Goal: Task Accomplishment & Management: Manage account settings

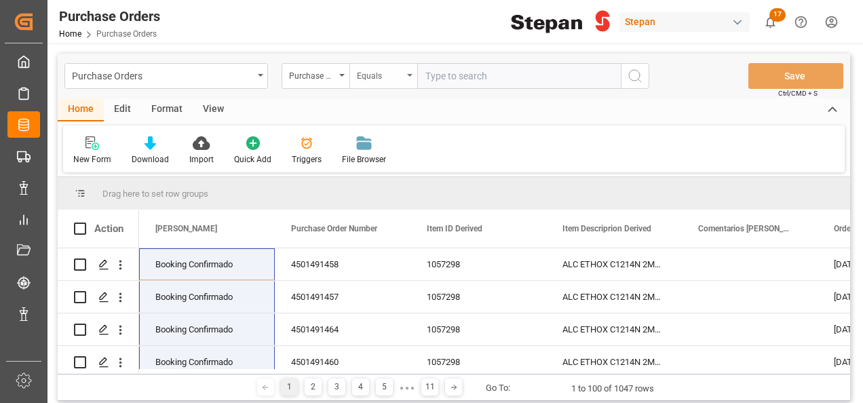
click at [409, 73] on div "Equals" at bounding box center [383, 76] width 68 height 26
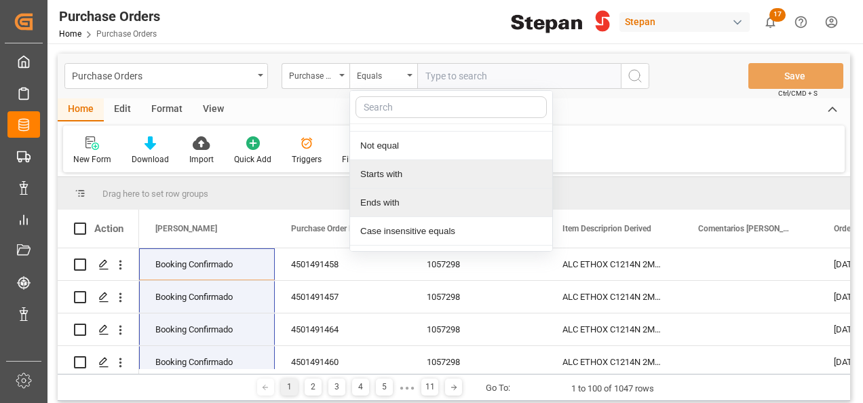
scroll to position [99, 0]
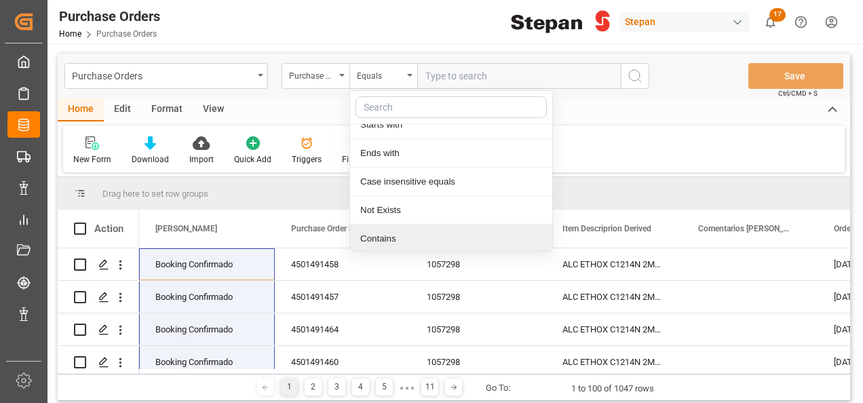
click at [383, 235] on div "Contains" at bounding box center [451, 239] width 202 height 28
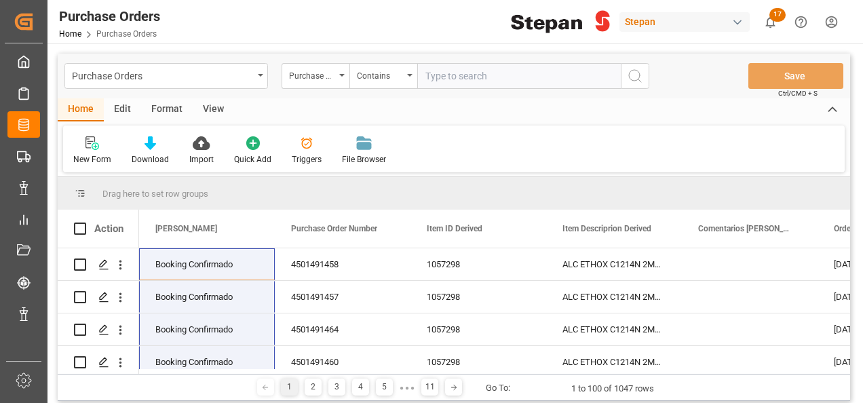
paste input "4501491432,4501491455,4501491433,4501491453,4501491450,4501491435,4501491431,45…"
type input "4501491432,4501491455,4501491433,4501491453,4501491450,4501491435,4501491431,45…"
click at [641, 76] on icon "search button" at bounding box center [635, 76] width 16 height 16
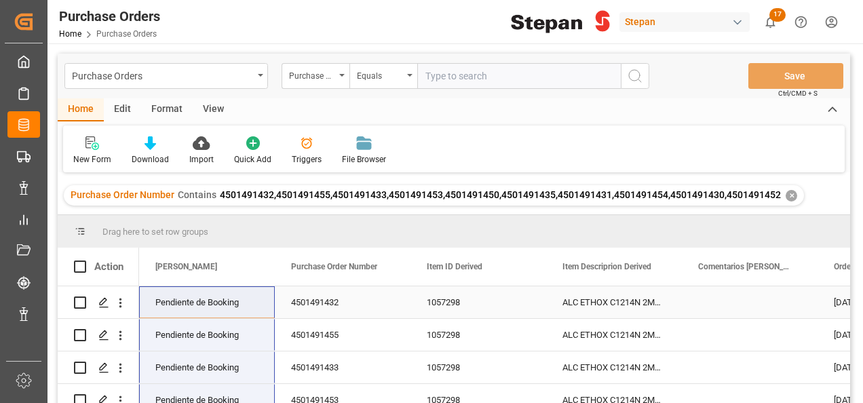
click at [218, 300] on div "Pendiente de Booking" at bounding box center [206, 302] width 103 height 31
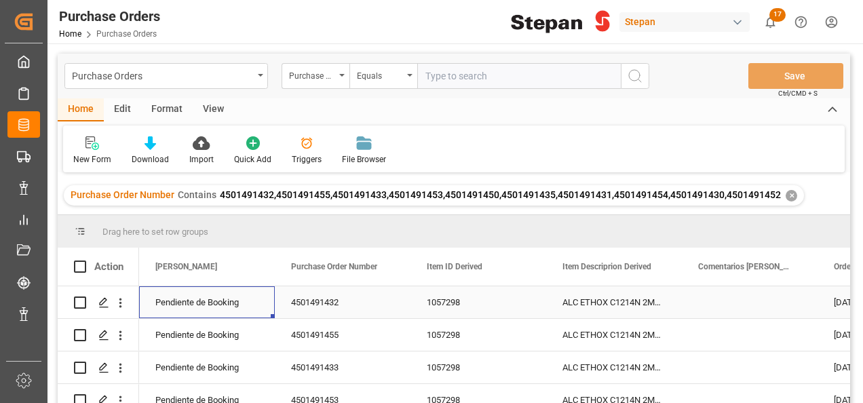
click at [218, 300] on div "Pendiente de Booking" at bounding box center [206, 302] width 103 height 31
click at [255, 307] on icon "open menu" at bounding box center [249, 311] width 16 height 16
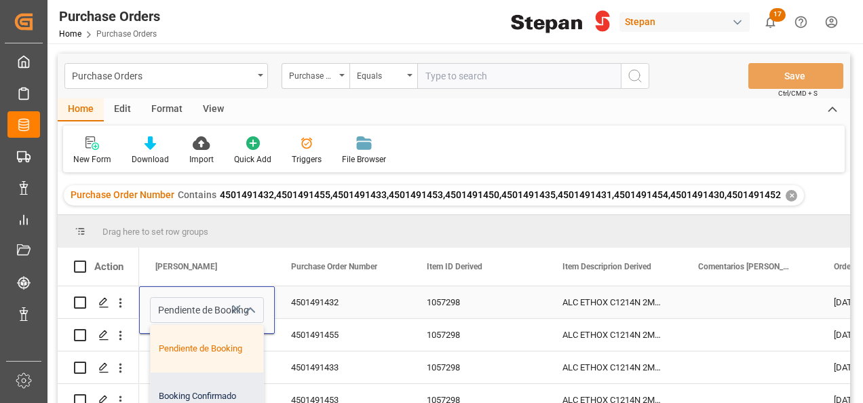
click at [187, 390] on div "Booking Confirmado" at bounding box center [221, 395] width 140 height 47
type input "Booking Confirmado"
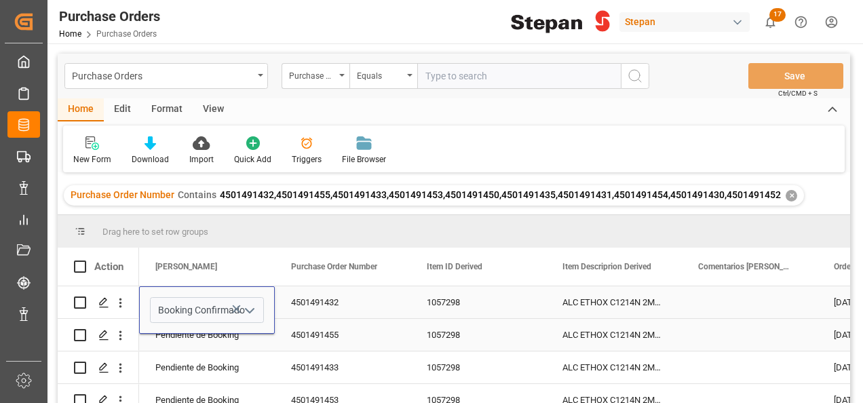
click at [233, 338] on div "Pendiente de Booking" at bounding box center [206, 334] width 103 height 31
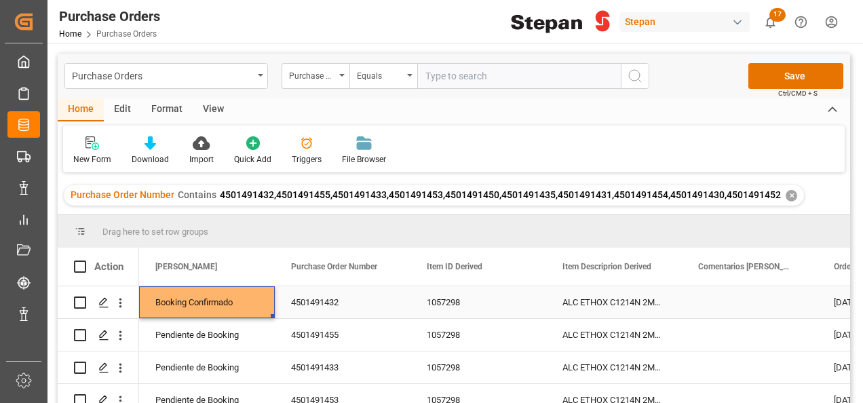
click at [239, 305] on div "Booking Confirmado" at bounding box center [206, 302] width 103 height 31
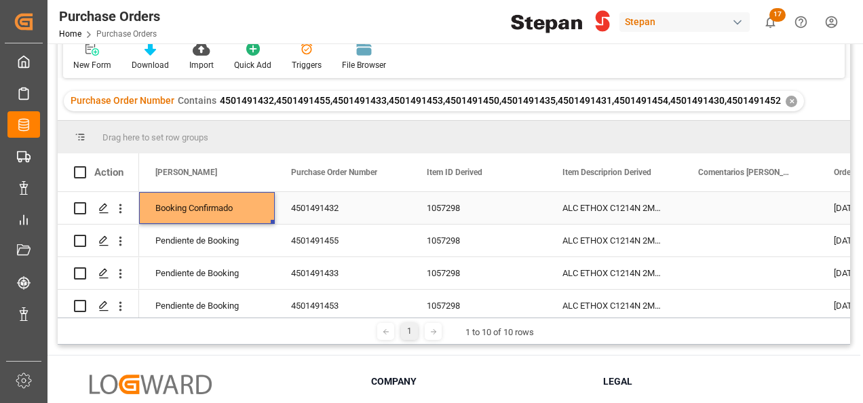
scroll to position [136, 0]
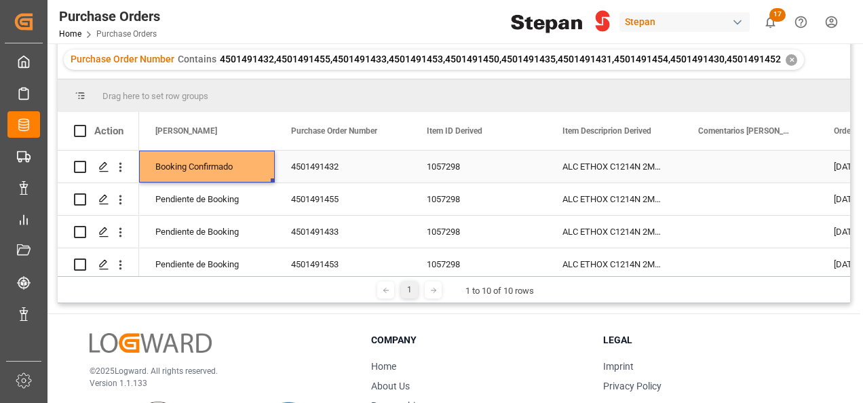
click at [233, 161] on div "Booking Confirmado" at bounding box center [206, 166] width 103 height 31
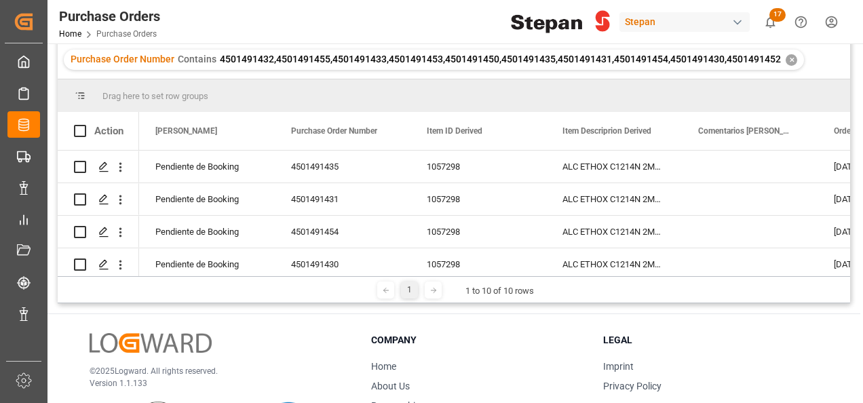
scroll to position [209, 0]
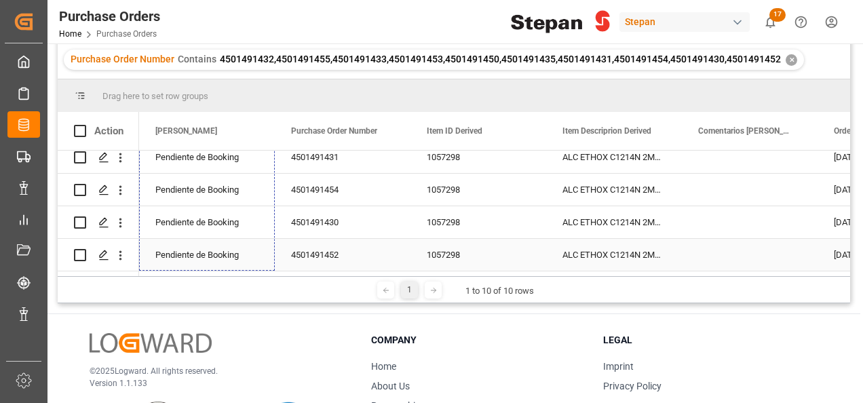
drag, startPoint x: 273, startPoint y: 180, endPoint x: 244, endPoint y: 248, distance: 73.6
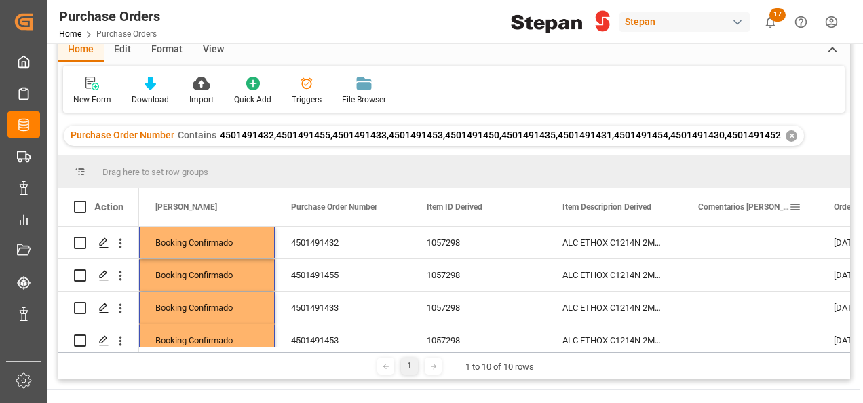
scroll to position [0, 0]
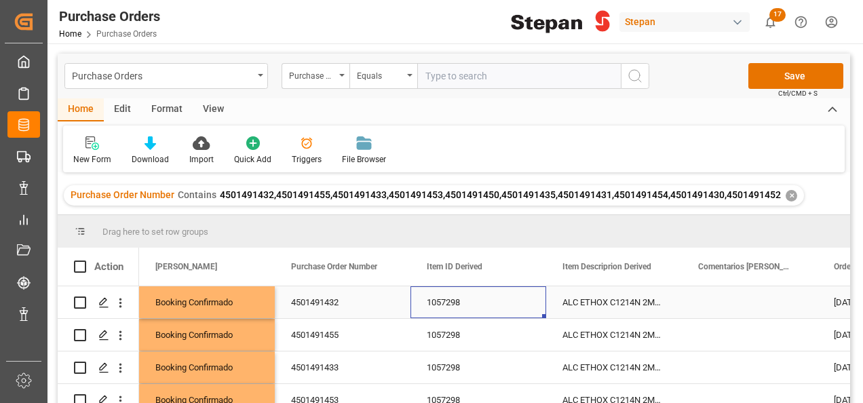
click at [459, 300] on div "1057298" at bounding box center [478, 302] width 136 height 32
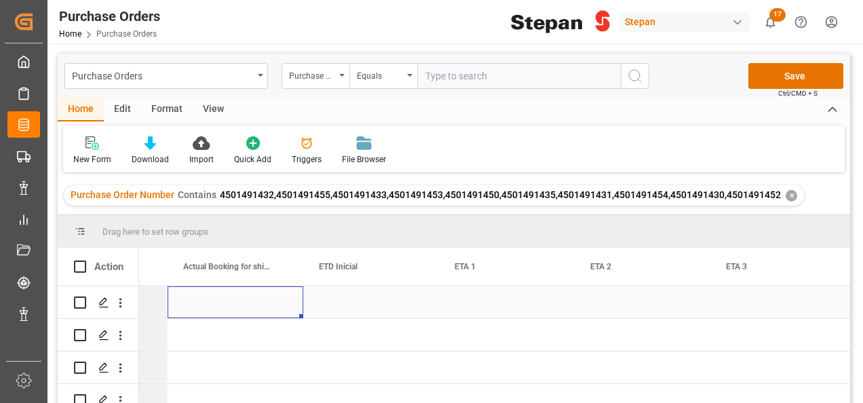
click at [196, 296] on div "Press SPACE to select this row." at bounding box center [236, 302] width 136 height 32
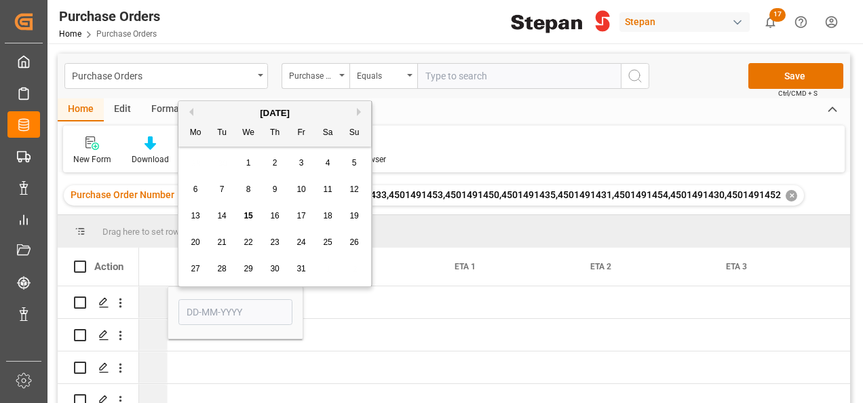
click at [226, 216] on span "14" at bounding box center [221, 215] width 9 height 9
type input "[DATE]"
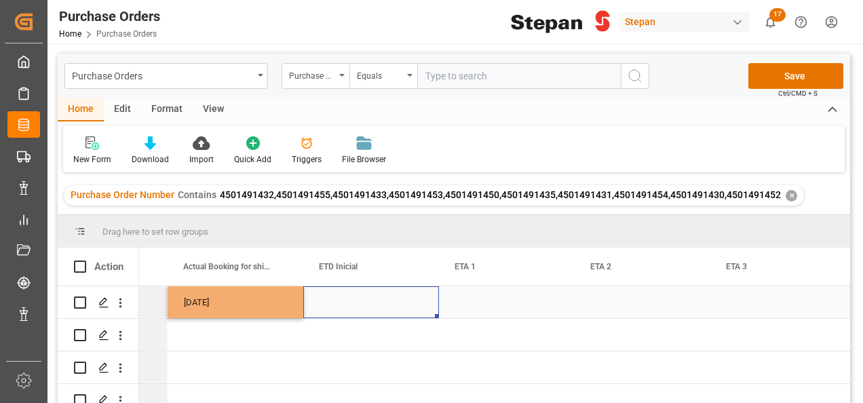
click at [335, 303] on div "Press SPACE to select this row." at bounding box center [371, 302] width 136 height 32
click at [364, 298] on div "Press SPACE to select this row." at bounding box center [371, 302] width 136 height 32
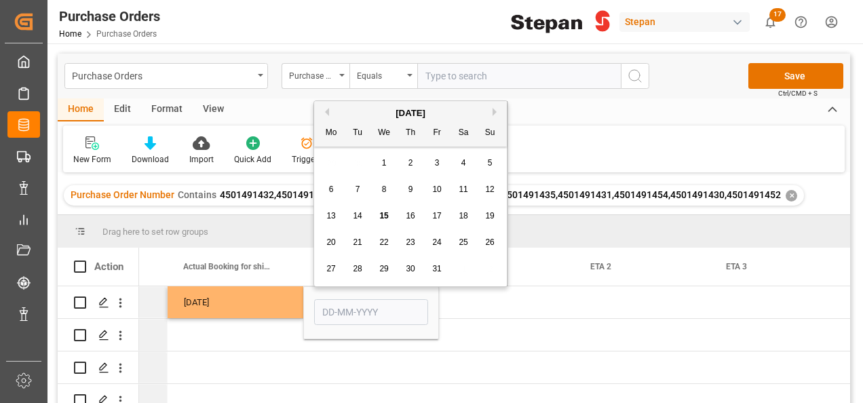
click at [496, 109] on button "Next Month" at bounding box center [496, 112] width 8 height 8
click at [382, 185] on span "5" at bounding box center [384, 189] width 5 height 9
type input "[DATE]"
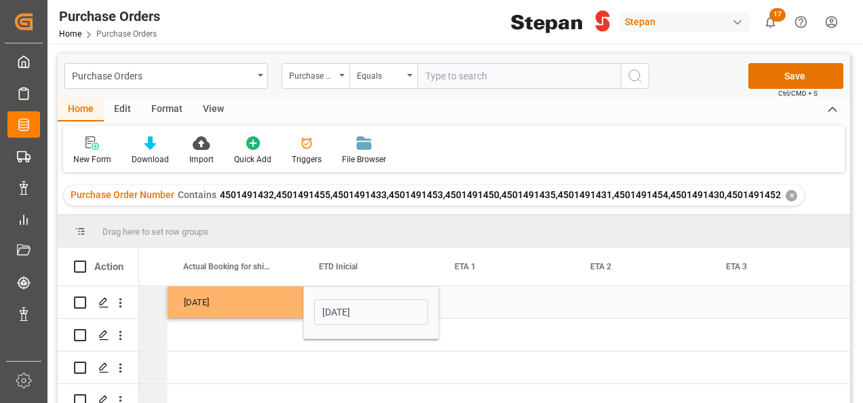
click at [479, 294] on div "Press SPACE to select this row." at bounding box center [507, 302] width 136 height 32
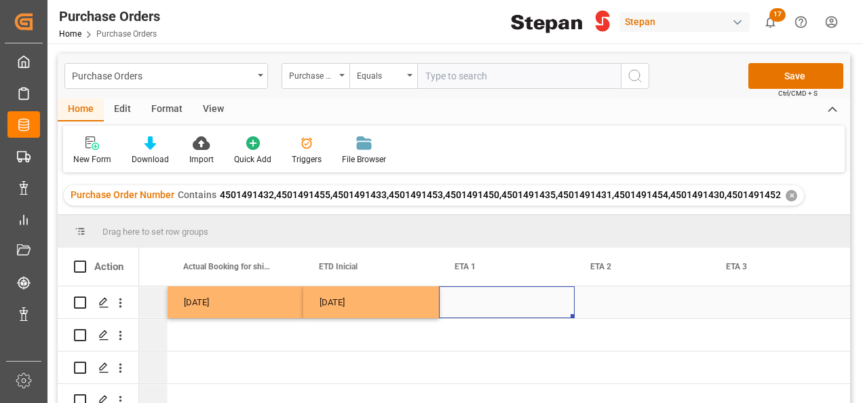
click at [463, 300] on div "Press SPACE to select this row." at bounding box center [507, 302] width 136 height 32
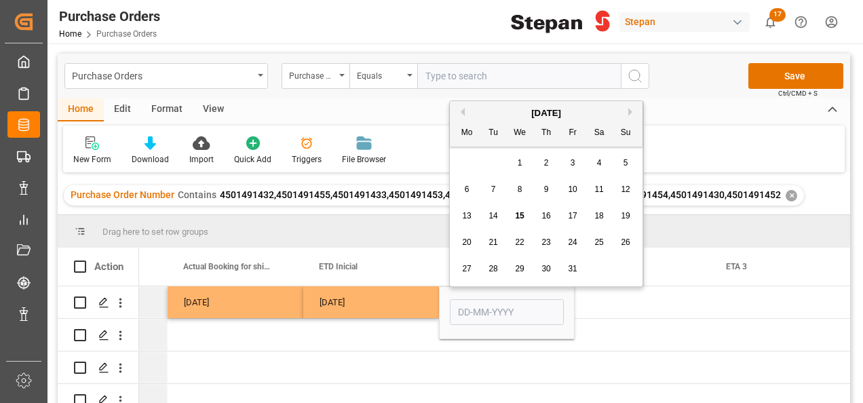
click at [630, 109] on button "Next Month" at bounding box center [632, 112] width 8 height 8
click at [492, 267] on span "25" at bounding box center [492, 268] width 9 height 9
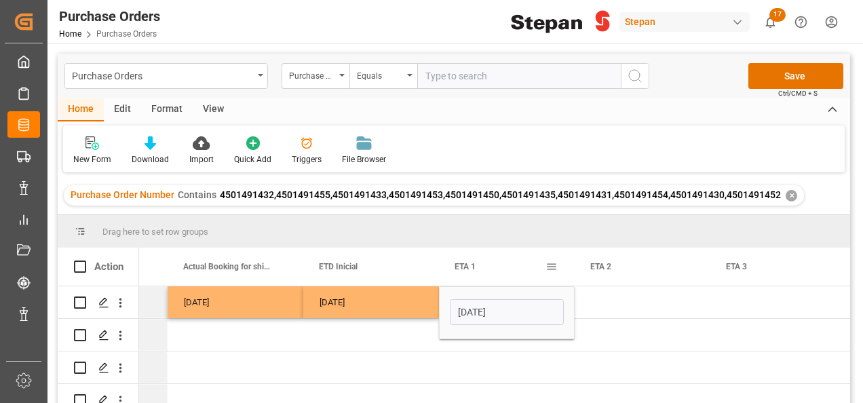
type input "[DATE]"
click at [328, 336] on div "Press SPACE to select this row." at bounding box center [371, 335] width 136 height 32
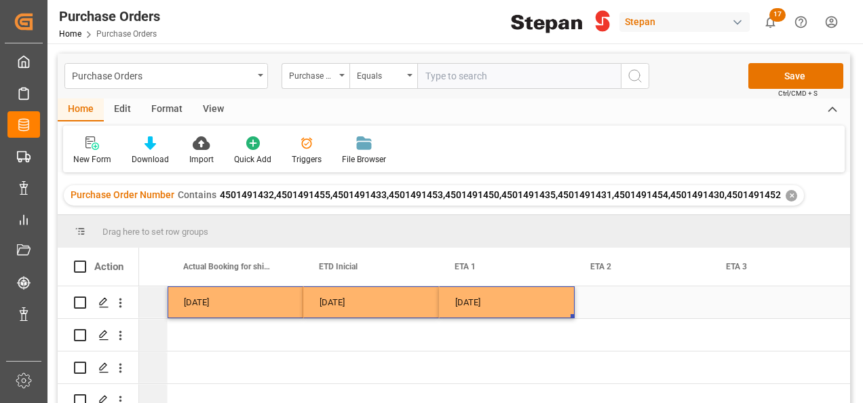
drag, startPoint x: 269, startPoint y: 300, endPoint x: 476, endPoint y: 304, distance: 206.2
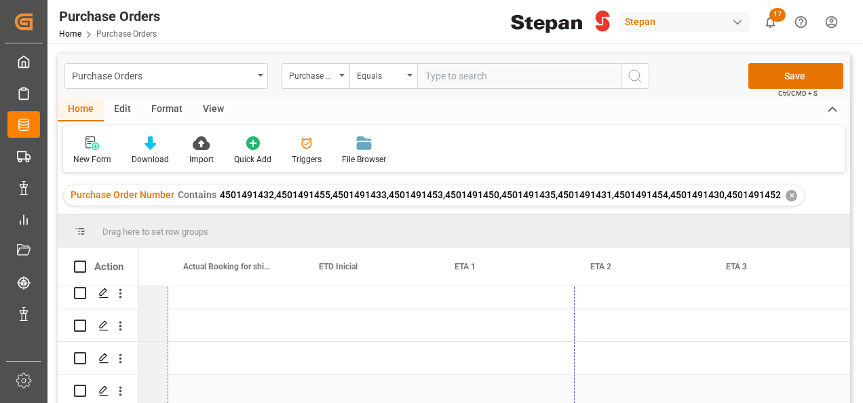
drag, startPoint x: 572, startPoint y: 315, endPoint x: 556, endPoint y: 391, distance: 76.9
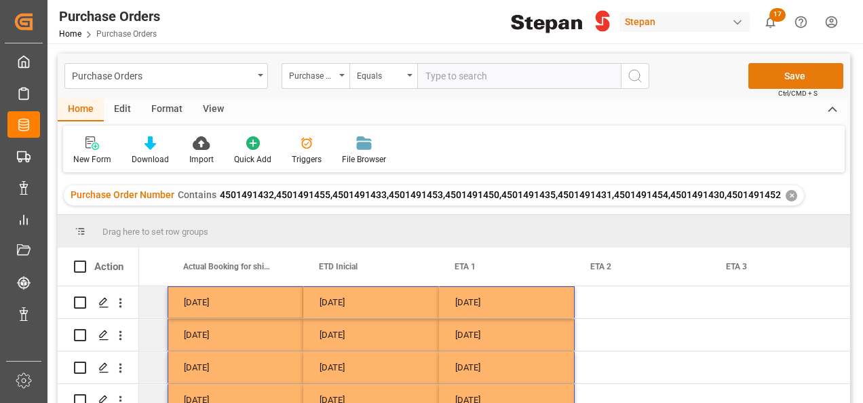
click at [794, 72] on button "Save" at bounding box center [795, 76] width 95 height 26
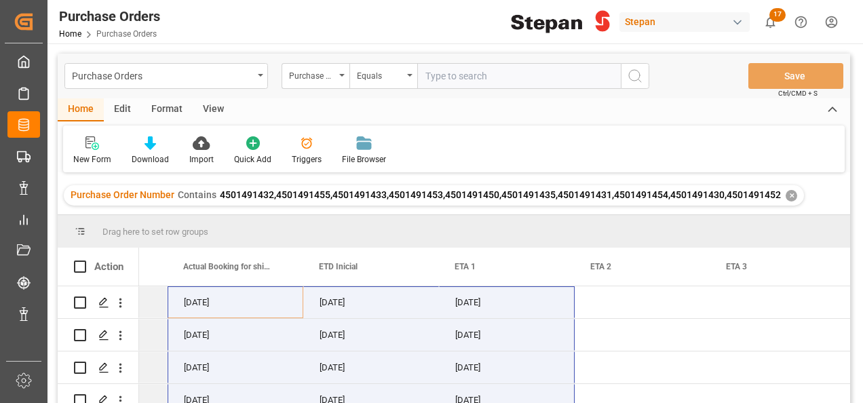
click at [788, 195] on div "✕" at bounding box center [791, 196] width 12 height 12
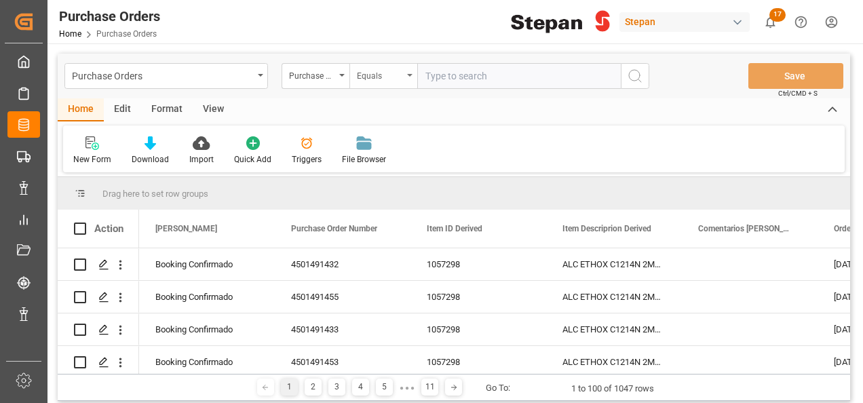
click at [407, 71] on div "Equals" at bounding box center [383, 76] width 68 height 26
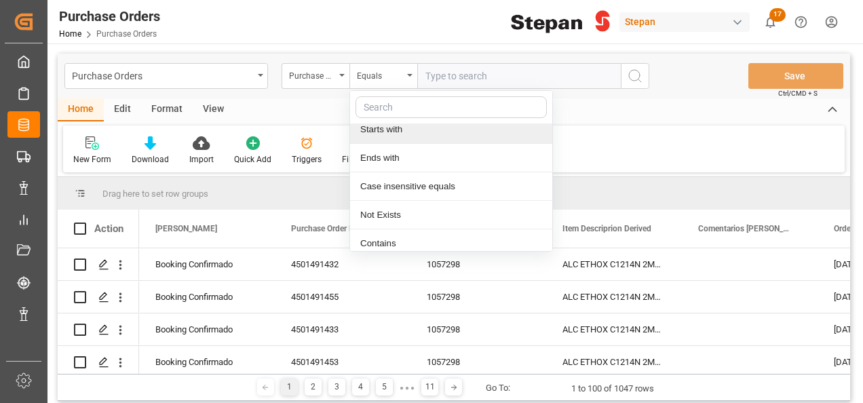
scroll to position [99, 0]
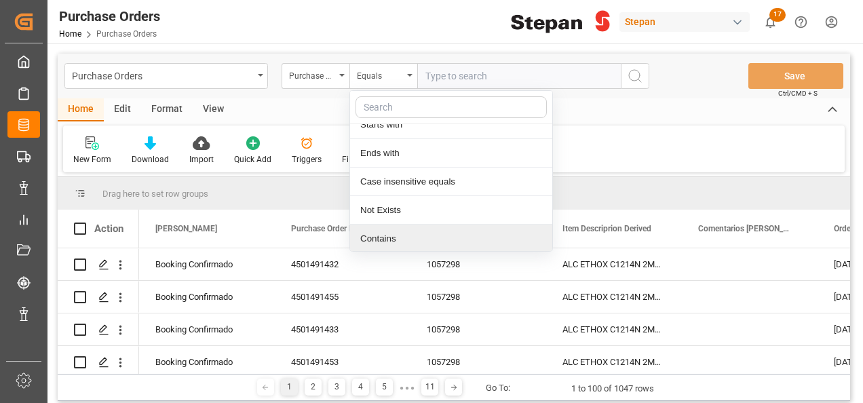
click at [376, 241] on div "Contains" at bounding box center [451, 239] width 202 height 28
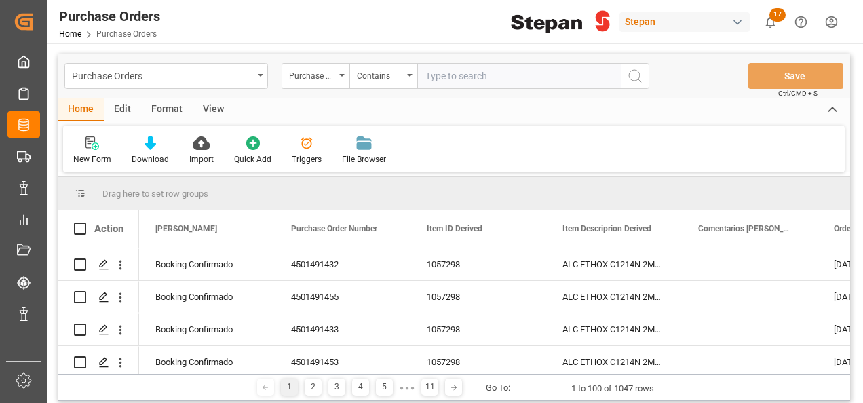
click at [437, 73] on input "text" at bounding box center [518, 76] width 203 height 26
paste input "4501491426,4501491428,4501491418,4501491427,4501491415,4501491423,4501491422,45…"
type input "4501491426,4501491428,4501491418,4501491427,4501491415,4501491423,4501491422,45…"
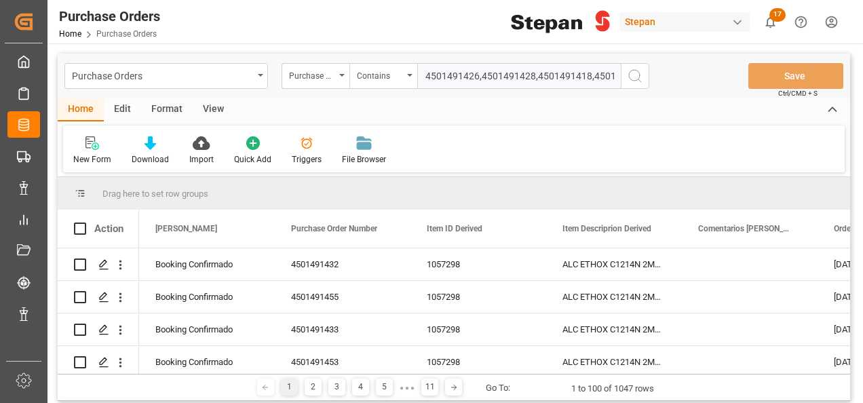
click at [639, 77] on icon "search button" at bounding box center [635, 76] width 16 height 16
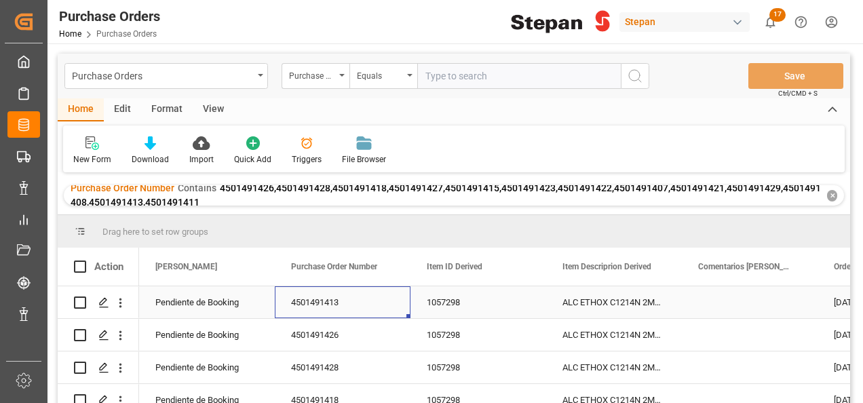
click at [330, 298] on div "4501491413" at bounding box center [343, 302] width 136 height 32
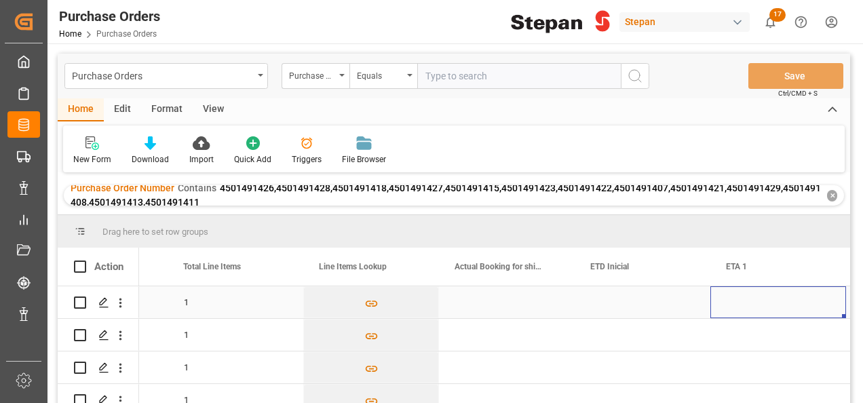
scroll to position [0, 1465]
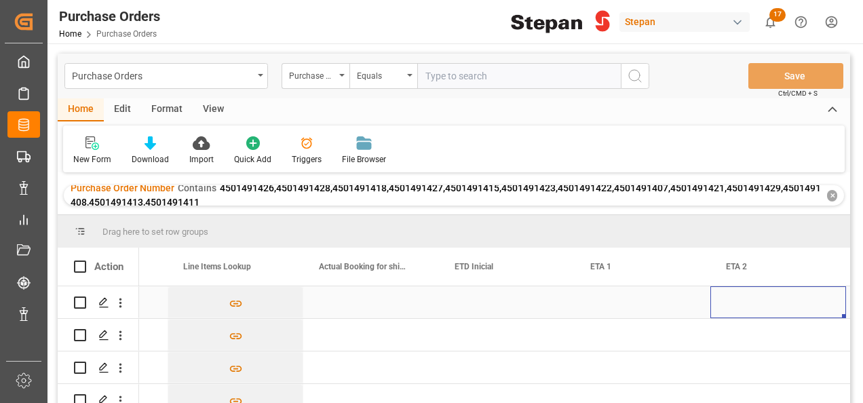
click at [342, 297] on div "Press SPACE to select this row." at bounding box center [371, 302] width 136 height 32
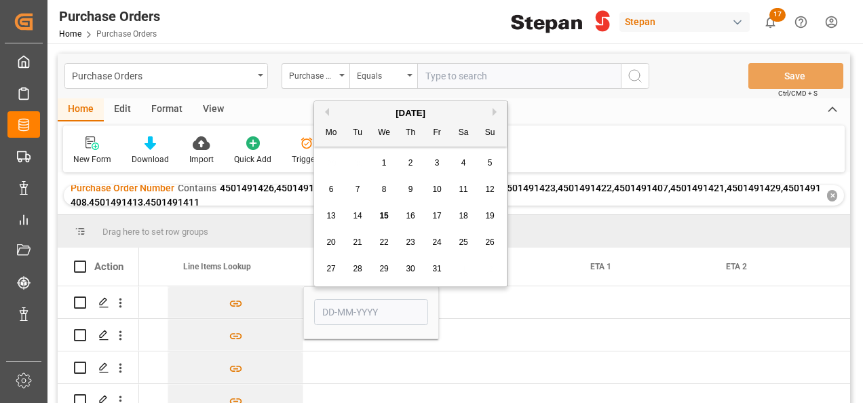
click at [362, 215] on span "14" at bounding box center [357, 215] width 9 height 9
type input "[DATE]"
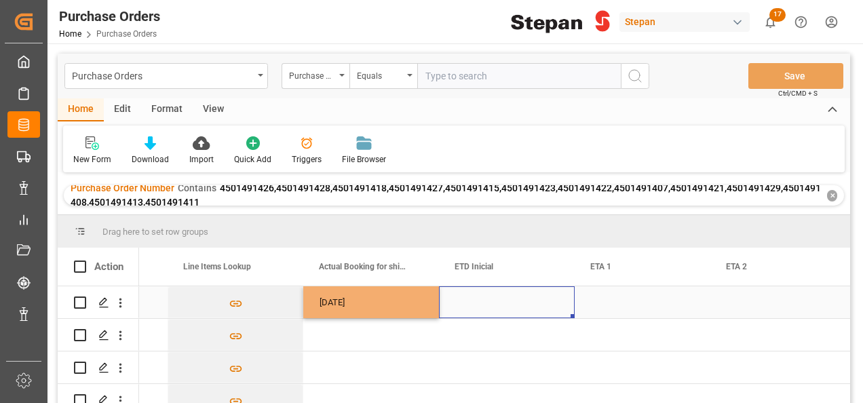
click at [497, 298] on div "Press SPACE to select this row." at bounding box center [507, 302] width 136 height 32
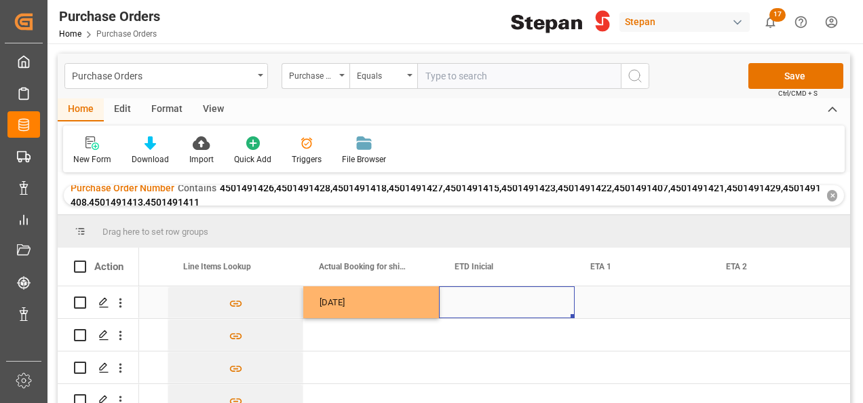
click at [494, 305] on div "Press SPACE to select this row." at bounding box center [507, 302] width 136 height 32
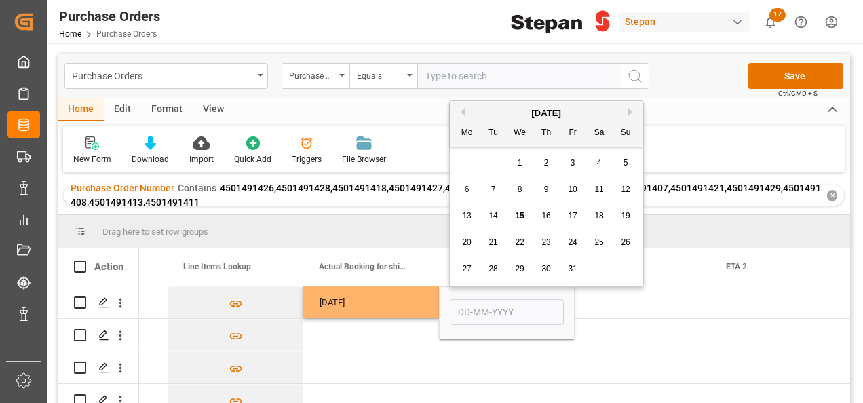
click at [522, 270] on span "29" at bounding box center [519, 268] width 9 height 9
type input "[DATE]"
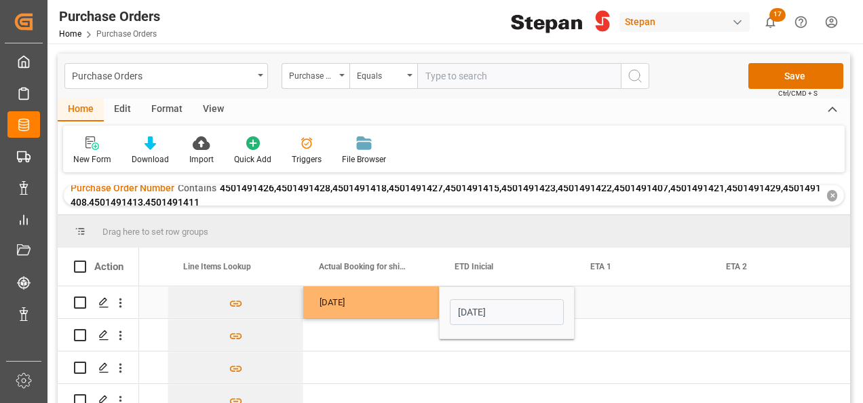
click at [622, 305] on div "Press SPACE to select this row." at bounding box center [643, 302] width 136 height 32
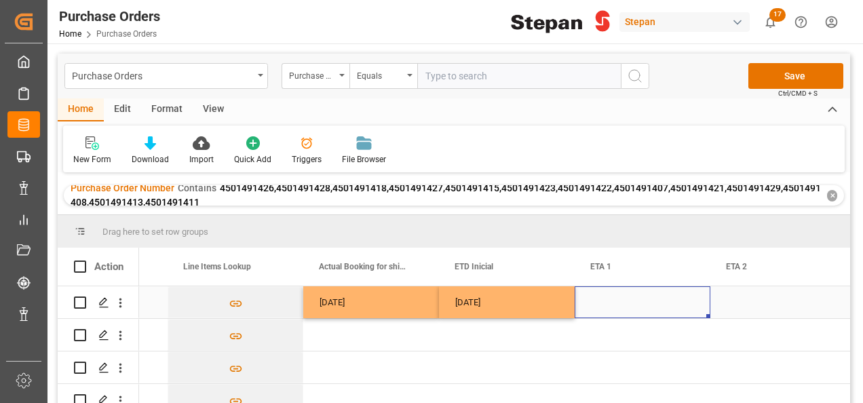
click at [621, 304] on div "Press SPACE to select this row." at bounding box center [643, 302] width 136 height 32
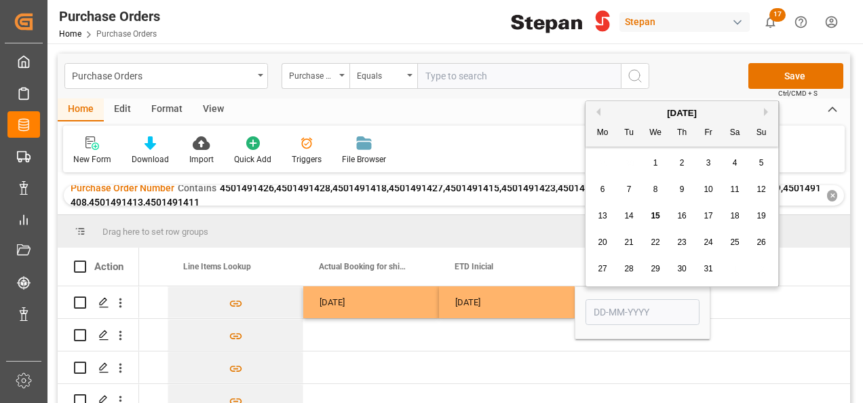
click at [764, 110] on button "Next Month" at bounding box center [768, 112] width 8 height 8
click at [623, 241] on div "18" at bounding box center [629, 243] width 17 height 16
type input "[DATE]"
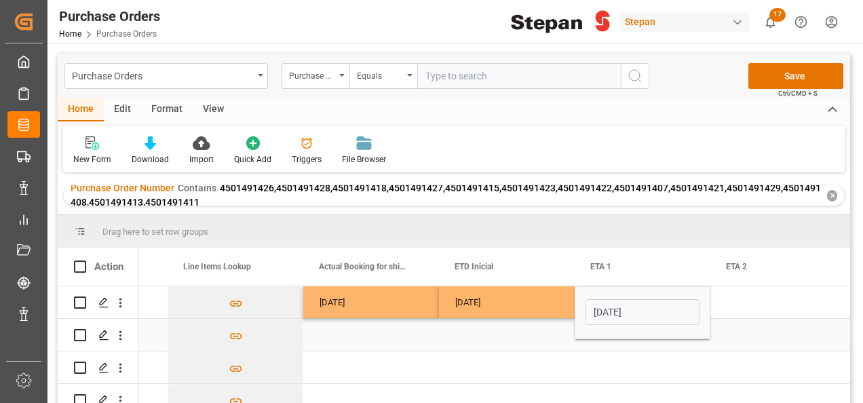
click at [383, 330] on div "Press SPACE to select this row." at bounding box center [371, 335] width 136 height 32
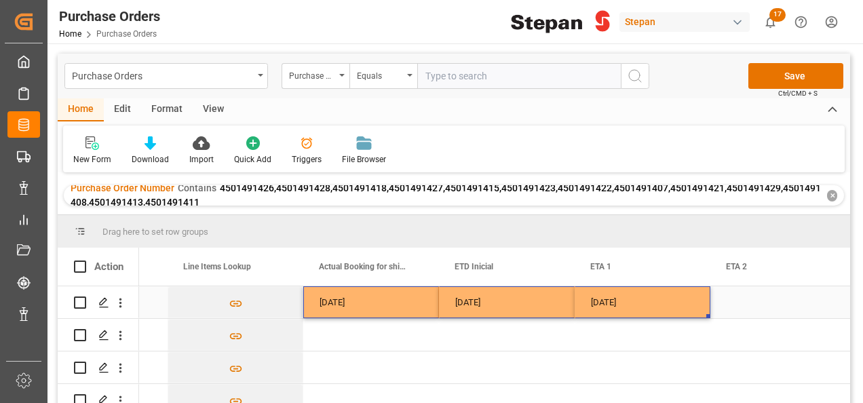
drag, startPoint x: 386, startPoint y: 298, endPoint x: 577, endPoint y: 298, distance: 190.6
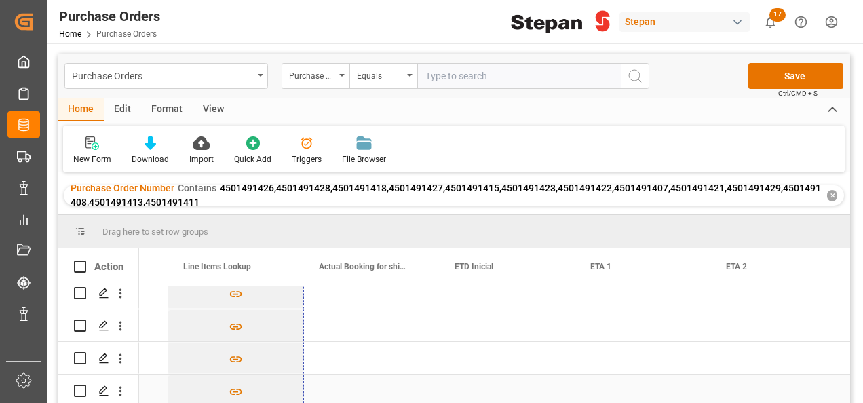
drag, startPoint x: 709, startPoint y: 315, endPoint x: 585, endPoint y: 376, distance: 137.7
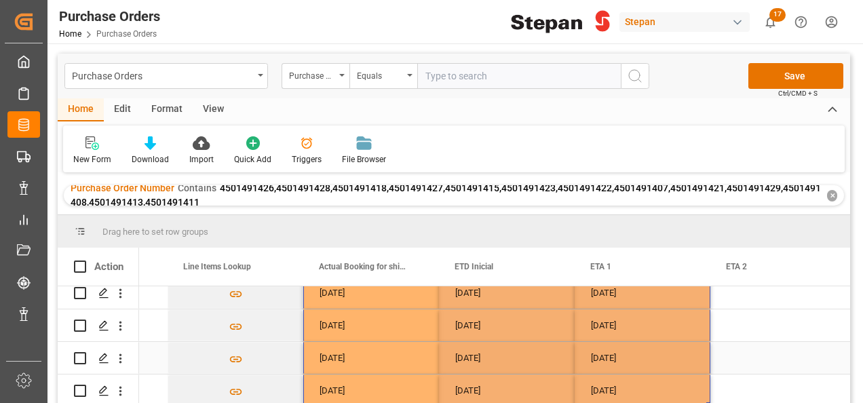
click at [368, 351] on div "[DATE]" at bounding box center [371, 358] width 136 height 32
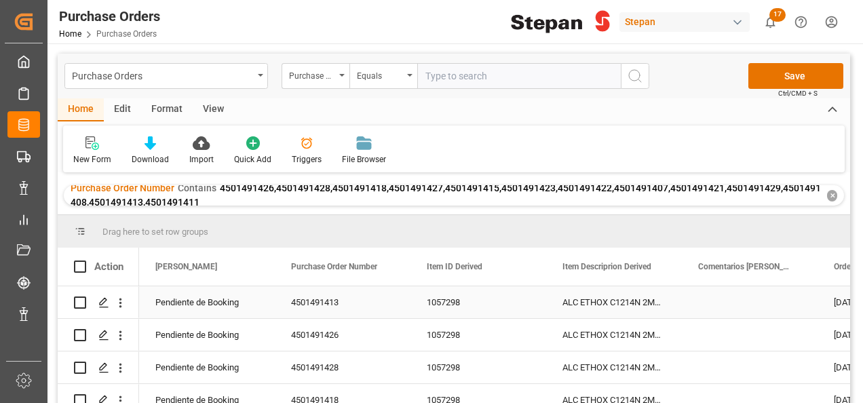
click at [191, 292] on div "Pendiente de Booking" at bounding box center [206, 302] width 103 height 31
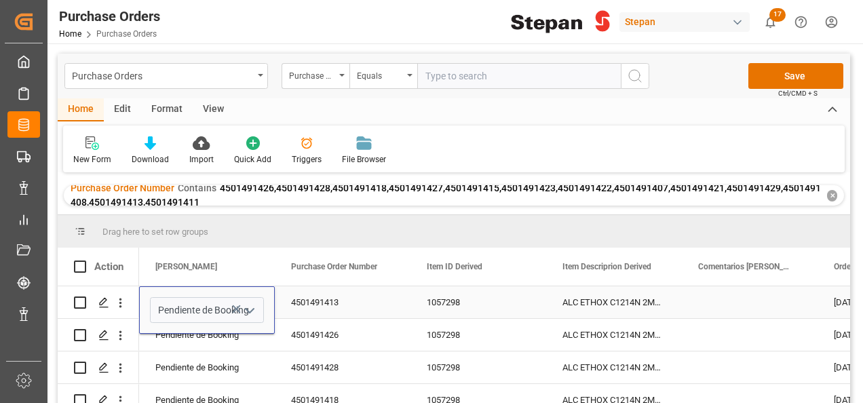
click at [236, 306] on icon "Press SPACE to select this row." at bounding box center [236, 309] width 14 height 14
click at [198, 302] on input "Press SPACE to select this row." at bounding box center [207, 310] width 114 height 26
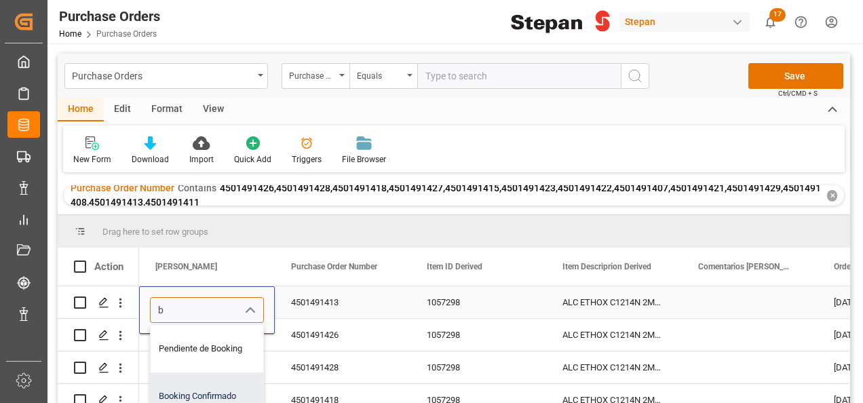
click at [182, 392] on div "Booking Confirmado" at bounding box center [221, 395] width 140 height 47
type input "Booking Confirmado"
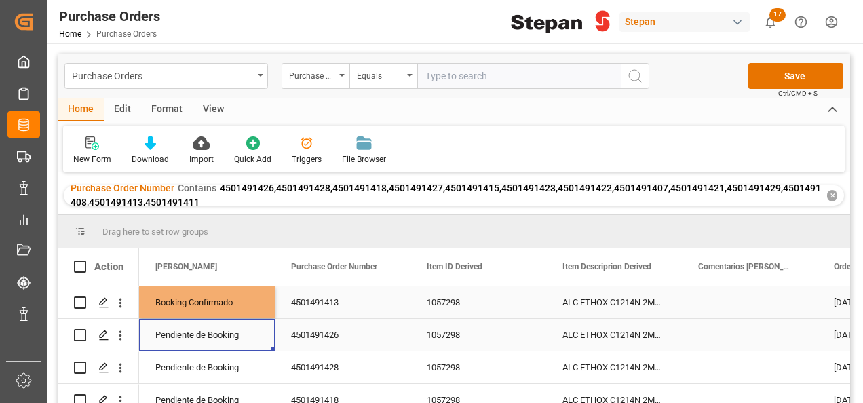
click at [195, 350] on div "Pendiente de Booking" at bounding box center [206, 334] width 103 height 31
click at [208, 297] on div "Booking Confirmado" at bounding box center [206, 302] width 103 height 31
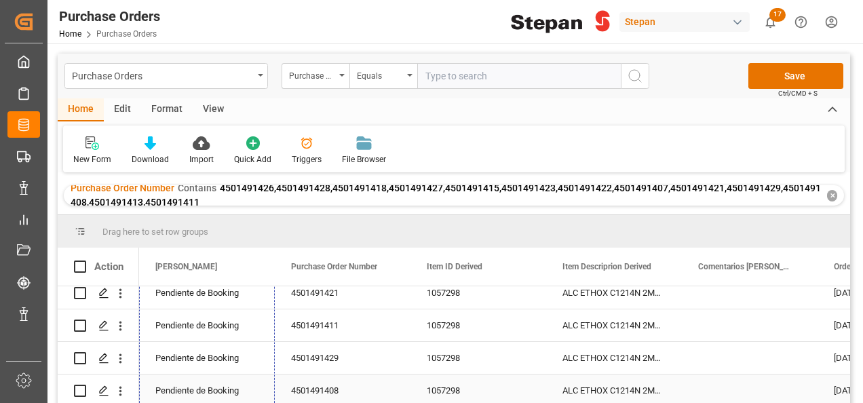
drag, startPoint x: 272, startPoint y: 314, endPoint x: 240, endPoint y: 380, distance: 73.1
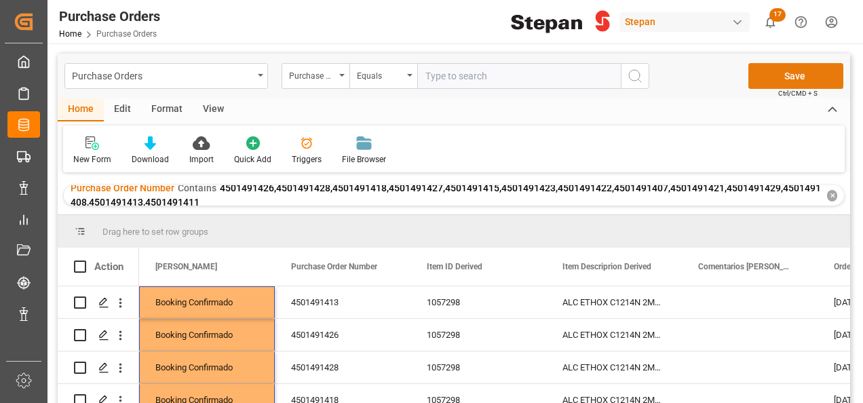
click at [794, 74] on button "Save" at bounding box center [795, 76] width 95 height 26
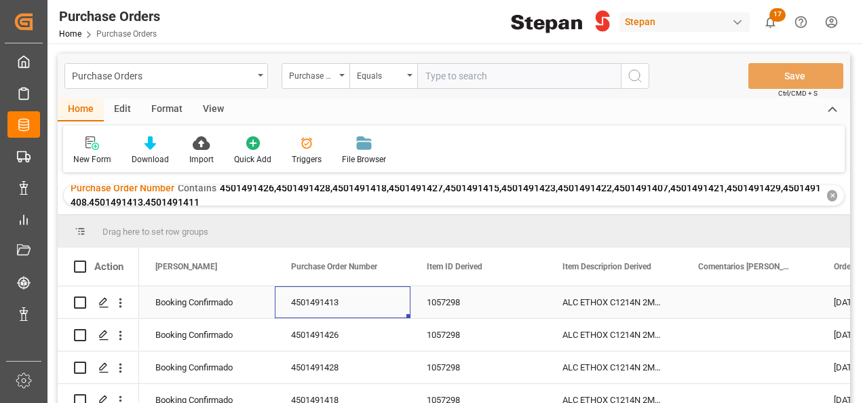
click at [322, 317] on div "4501491413" at bounding box center [343, 302] width 136 height 32
click at [837, 197] on div "Purchase Order Number Contains 4501491426,4501491428,4501491418,4501491427,4501…" at bounding box center [454, 195] width 780 height 20
click at [832, 195] on div "✕" at bounding box center [832, 196] width 10 height 12
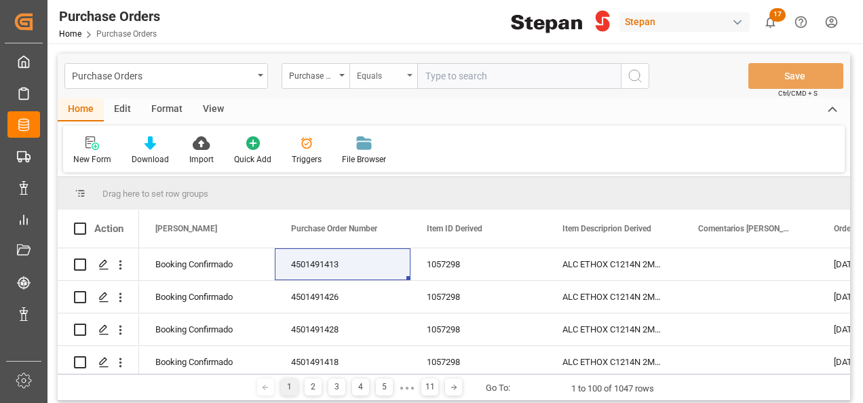
click at [407, 73] on div "Equals" at bounding box center [383, 76] width 68 height 26
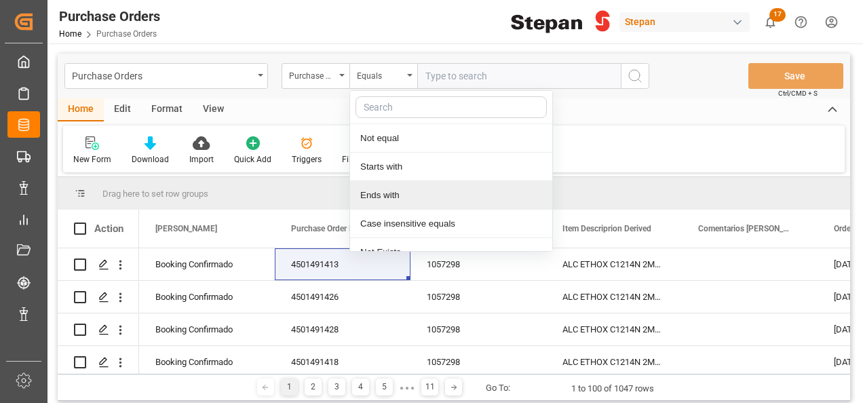
scroll to position [99, 0]
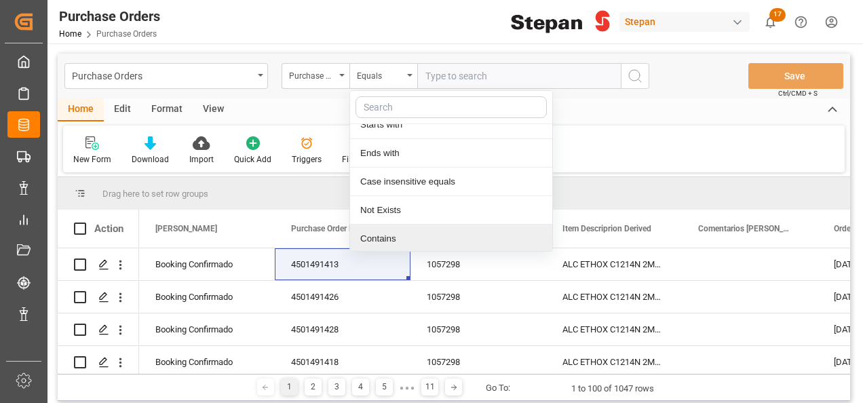
click at [387, 241] on div "Contains" at bounding box center [451, 239] width 202 height 28
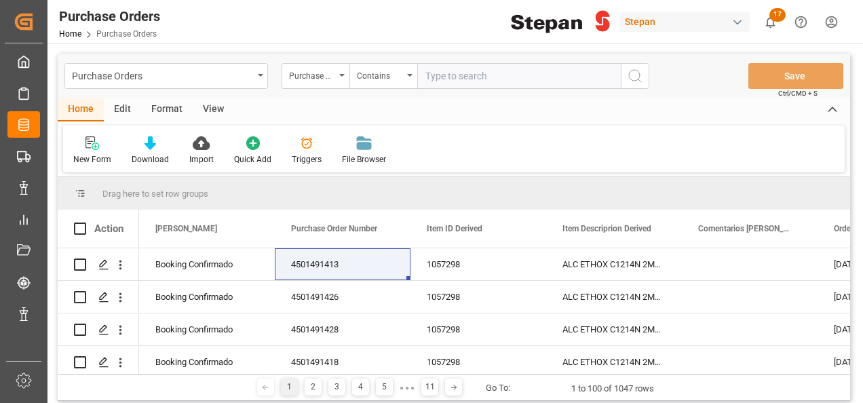
paste input "4501491406,4501491405,4501491404,4501491403,4501491401,4501491396,4501491395,45…"
type input "4501491406,4501491405,4501491404,4501491403,4501491401,4501491396,4501491395,45…"
click at [629, 76] on icon "search button" at bounding box center [635, 76] width 16 height 16
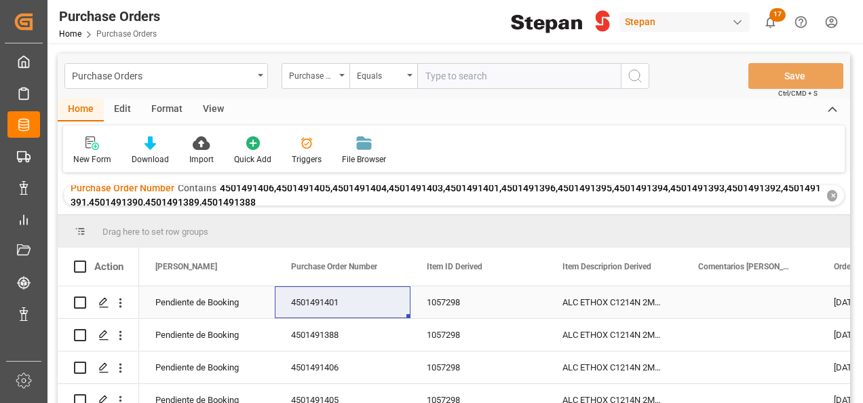
click at [187, 301] on div "Pendiente de Booking" at bounding box center [206, 302] width 103 height 31
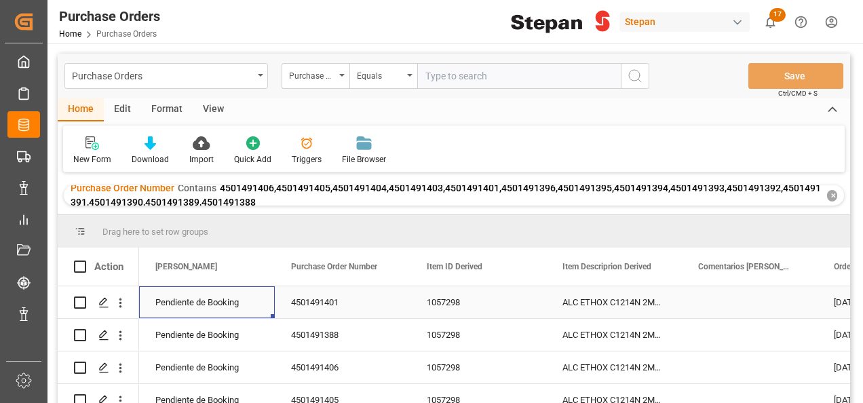
click at [187, 301] on div "Pendiente de Booking" at bounding box center [206, 302] width 103 height 31
click at [237, 307] on icon "Press SPACE to select this row." at bounding box center [236, 309] width 14 height 14
click at [179, 314] on input "Press SPACE to select this row." at bounding box center [207, 310] width 114 height 26
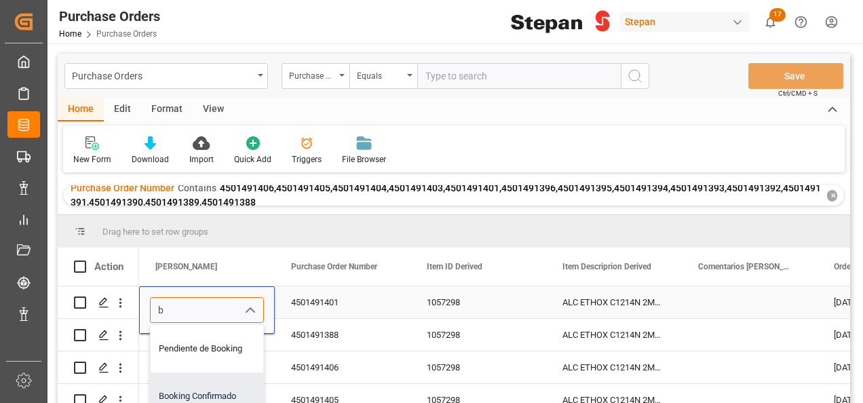
click at [194, 394] on div "Booking Confirmado" at bounding box center [221, 395] width 140 height 47
type input "Booking Confirmado"
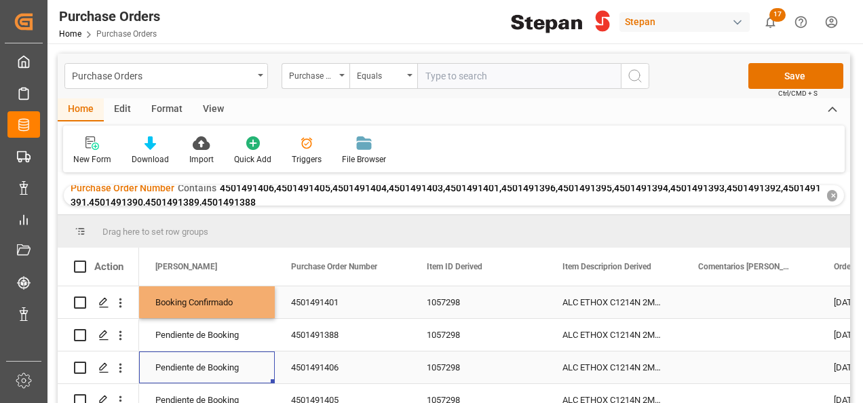
click at [205, 357] on div "Pendiente de Booking" at bounding box center [206, 367] width 103 height 31
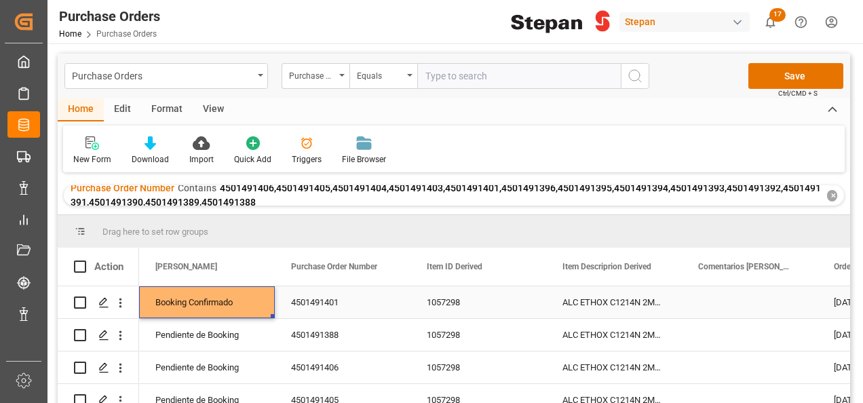
click at [221, 297] on div "Booking Confirmado" at bounding box center [206, 302] width 103 height 31
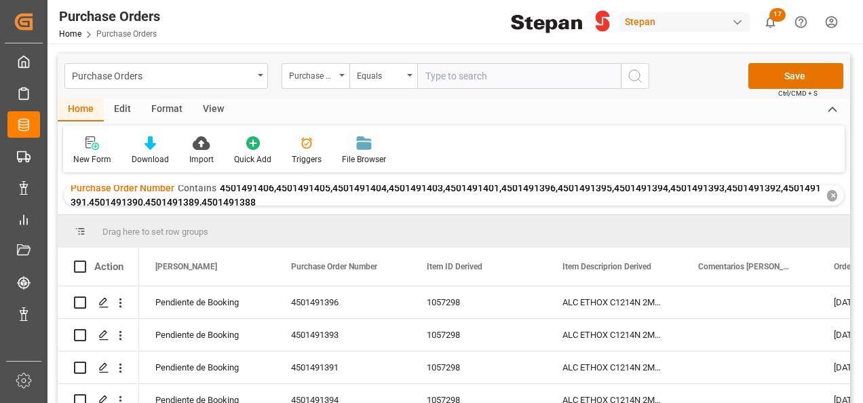
scroll to position [339, 0]
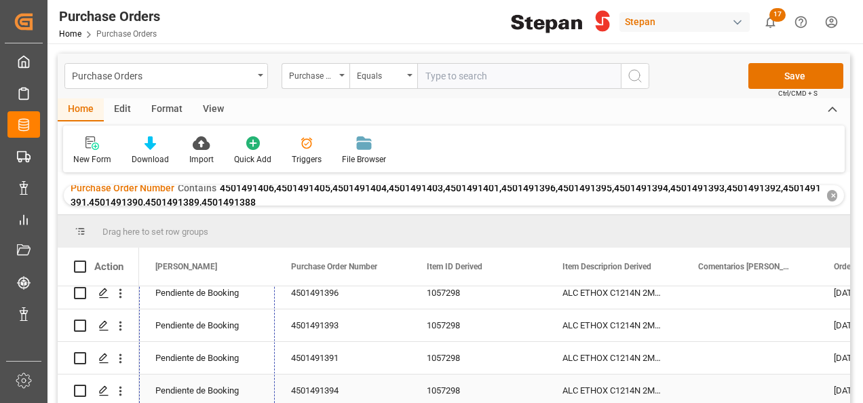
drag, startPoint x: 273, startPoint y: 315, endPoint x: 250, endPoint y: 387, distance: 74.9
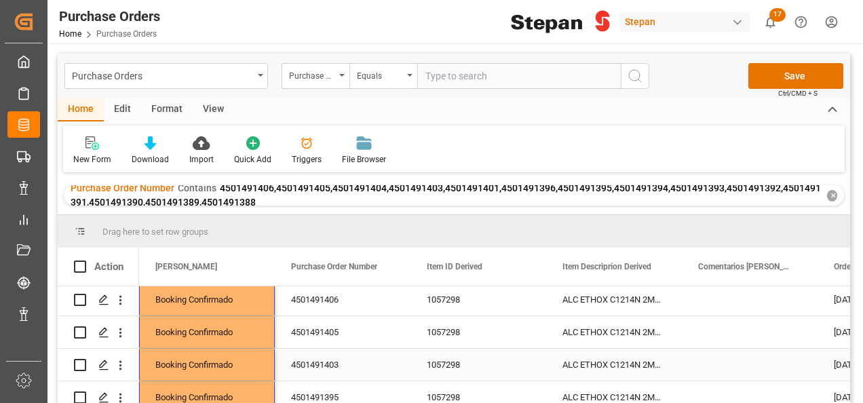
scroll to position [0, 0]
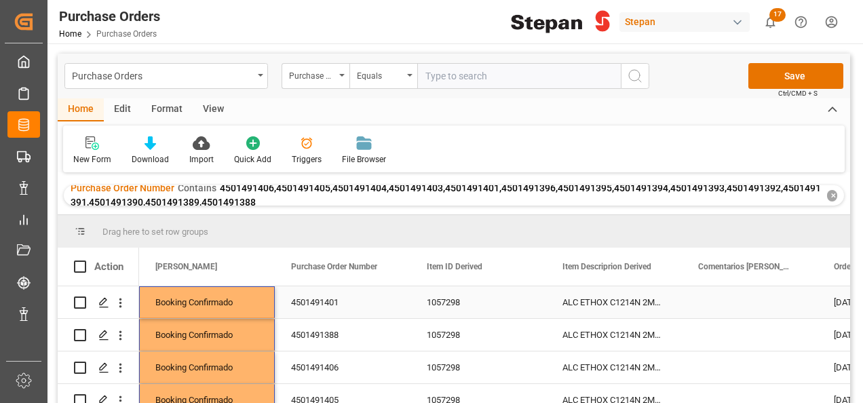
click at [316, 305] on div "4501491401" at bounding box center [343, 302] width 136 height 32
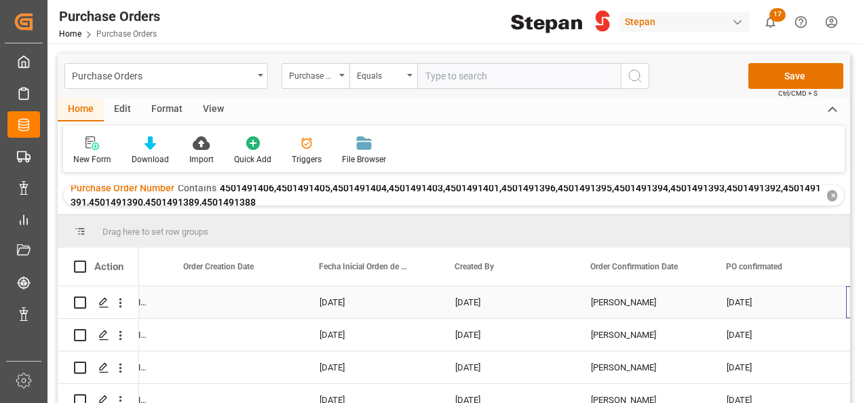
scroll to position [0, 651]
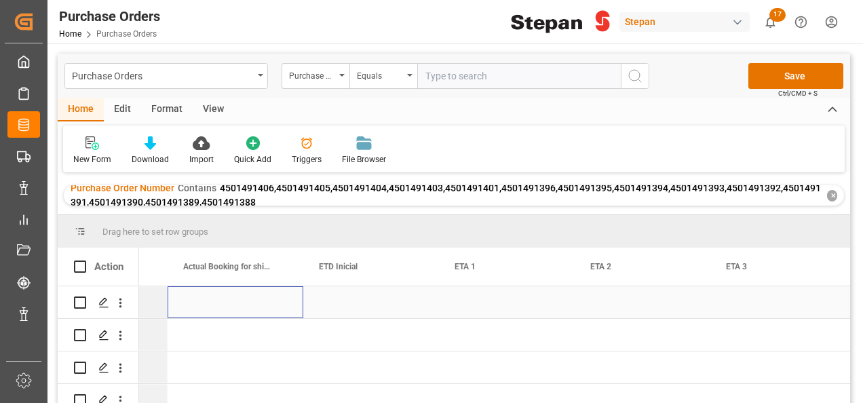
click at [206, 304] on div "Press SPACE to select this row." at bounding box center [236, 302] width 136 height 32
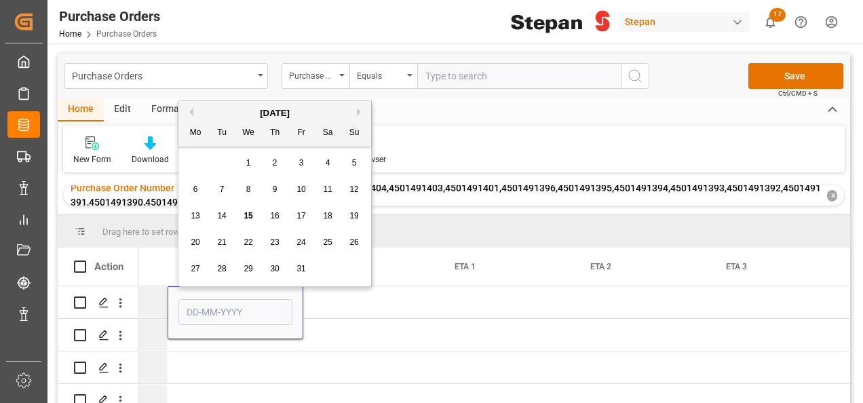
click at [225, 212] on span "14" at bounding box center [221, 215] width 9 height 9
type input "[DATE]"
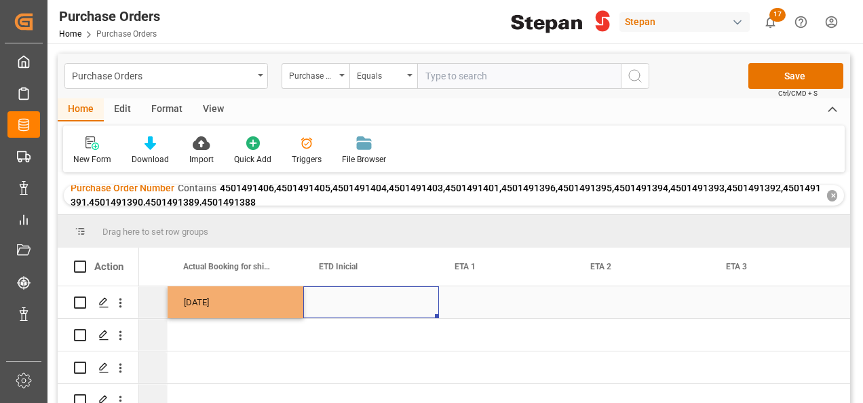
click at [338, 297] on div "Press SPACE to select this row." at bounding box center [371, 302] width 136 height 32
click at [365, 304] on div "Press SPACE to select this row." at bounding box center [371, 302] width 136 height 32
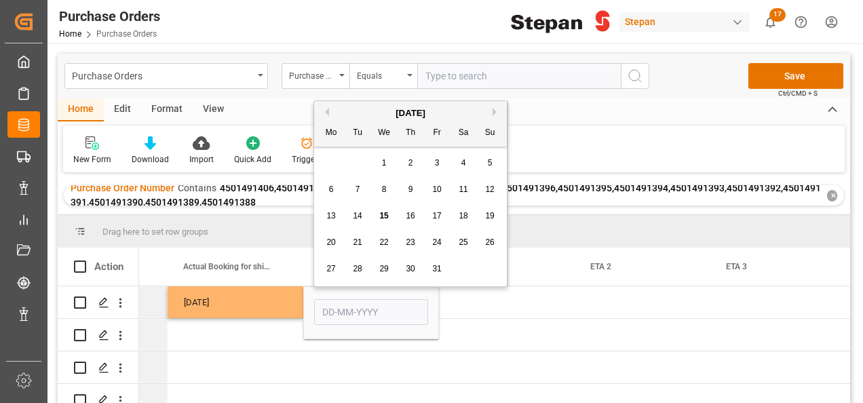
click at [391, 244] on div "22" at bounding box center [384, 243] width 17 height 16
type input "[DATE]"
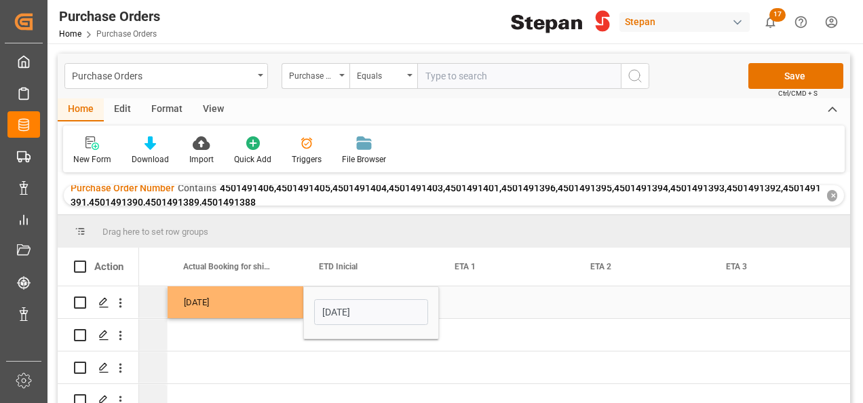
click at [476, 295] on div "Press SPACE to select this row." at bounding box center [507, 302] width 136 height 32
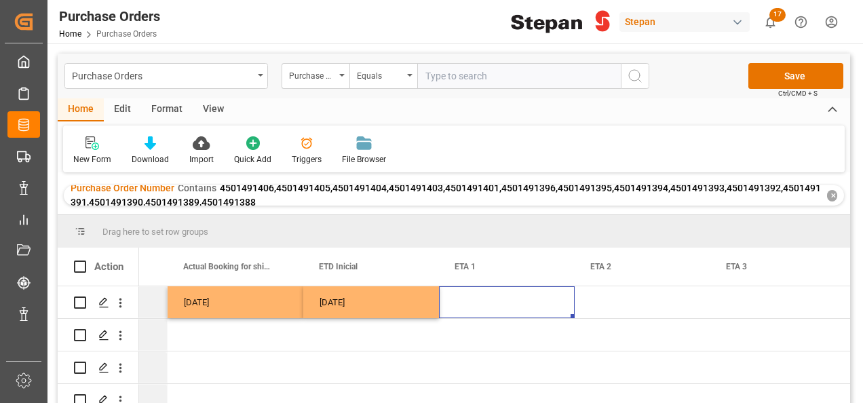
click at [476, 295] on div "Press SPACE to select this row." at bounding box center [507, 302] width 136 height 32
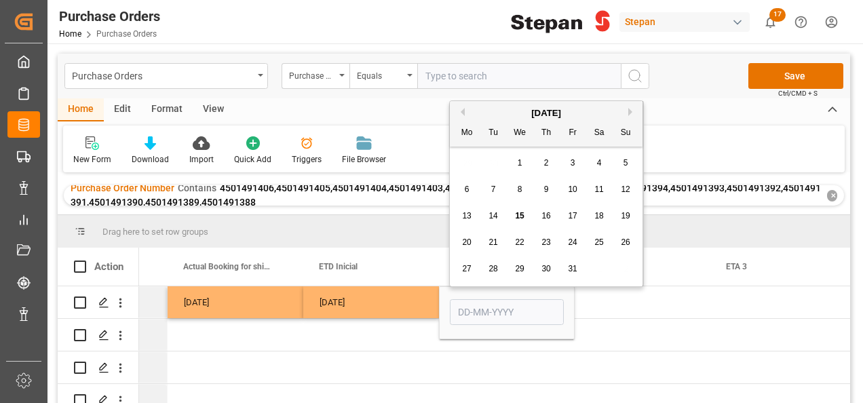
click at [627, 109] on div "[DATE]" at bounding box center [546, 113] width 193 height 14
click at [628, 116] on div "[DATE]" at bounding box center [546, 113] width 193 height 14
click at [628, 110] on button "Next Month" at bounding box center [632, 112] width 8 height 8
click at [492, 214] on span "11" at bounding box center [492, 215] width 9 height 9
type input "[DATE]"
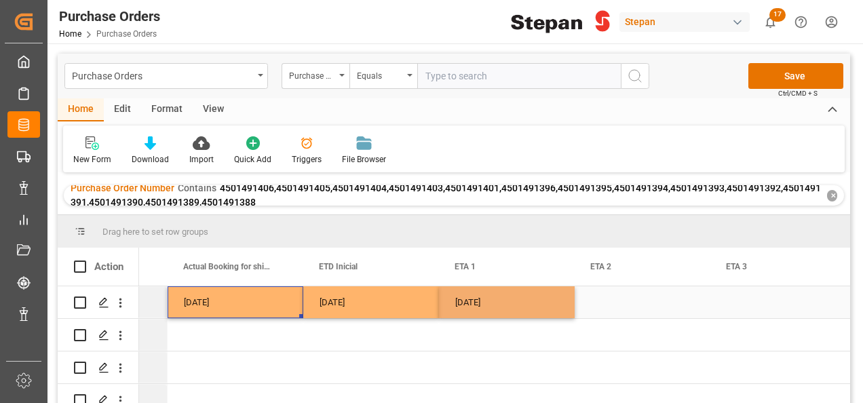
click at [268, 291] on div "[DATE]" at bounding box center [236, 302] width 136 height 32
drag, startPoint x: 269, startPoint y: 298, endPoint x: 412, endPoint y: 296, distance: 143.2
drag, startPoint x: 269, startPoint y: 297, endPoint x: 506, endPoint y: 297, distance: 237.4
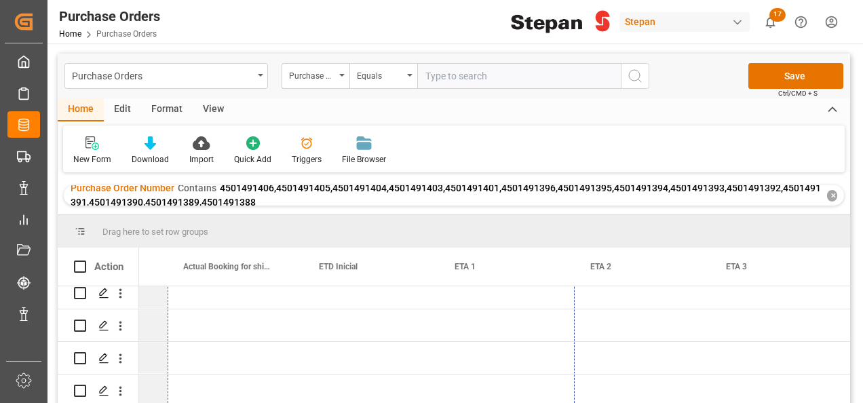
drag, startPoint x: 571, startPoint y: 317, endPoint x: 577, endPoint y: 410, distance: 93.1
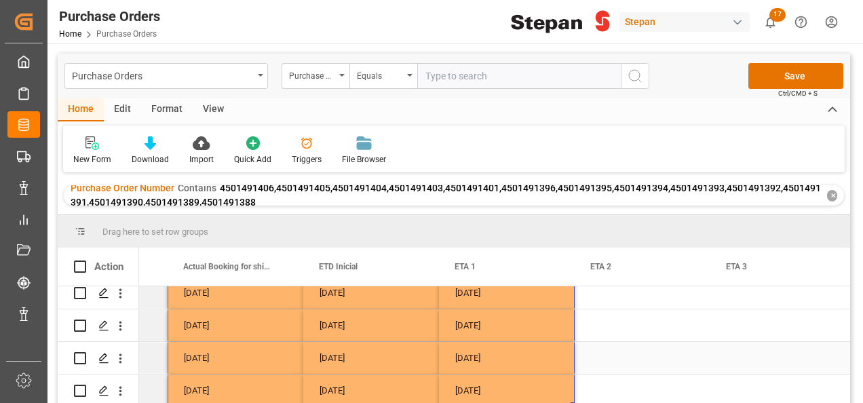
drag, startPoint x: 619, startPoint y: 360, endPoint x: 598, endPoint y: 352, distance: 21.7
click at [619, 360] on div "Press SPACE to select this row." at bounding box center [643, 358] width 136 height 32
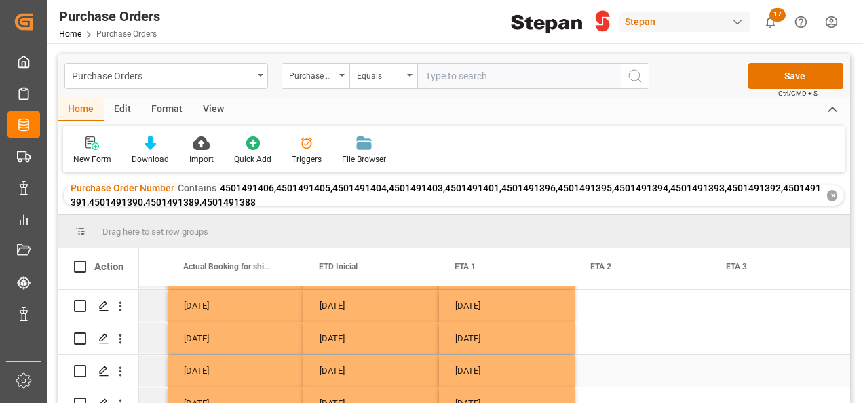
scroll to position [0, 0]
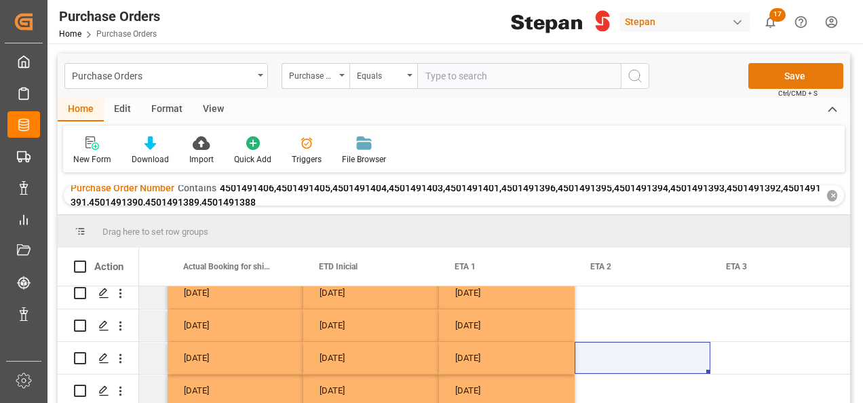
click at [787, 75] on button "Save" at bounding box center [795, 76] width 95 height 26
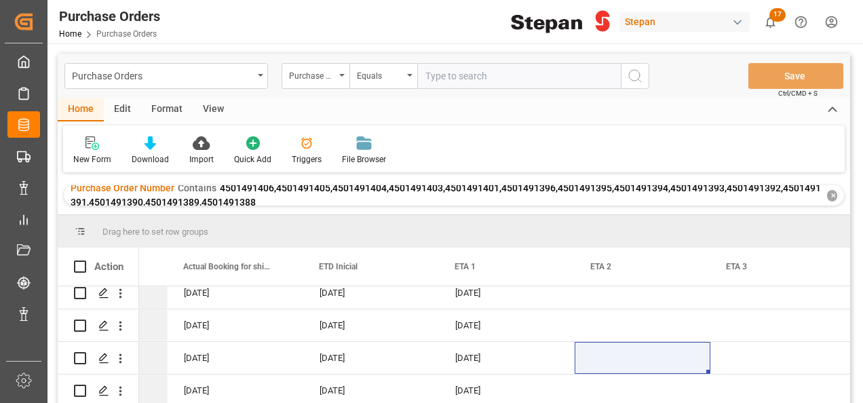
click at [834, 193] on div "✕" at bounding box center [832, 196] width 10 height 12
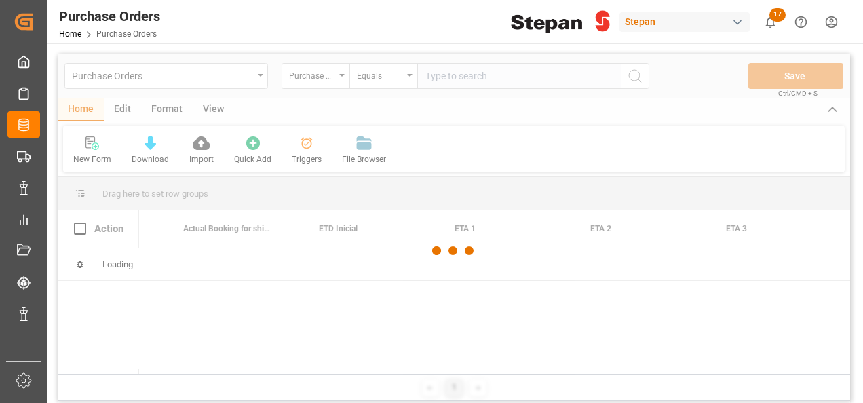
scroll to position [0, 1600]
